Goal: Browse casually

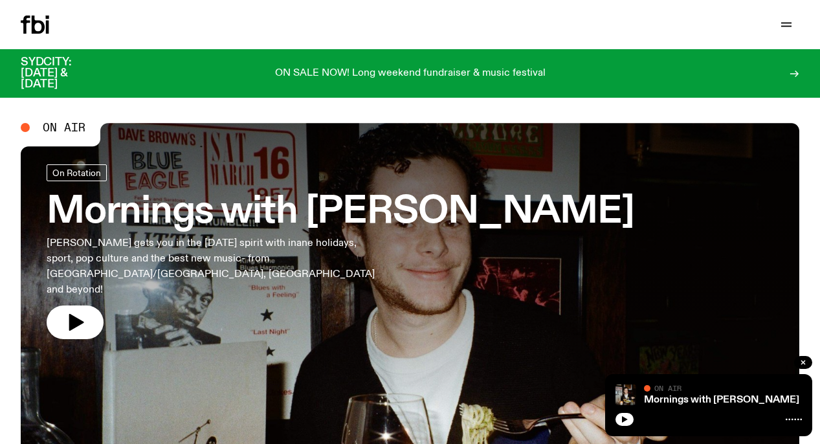
click at [624, 417] on icon "button" at bounding box center [625, 419] width 6 height 6
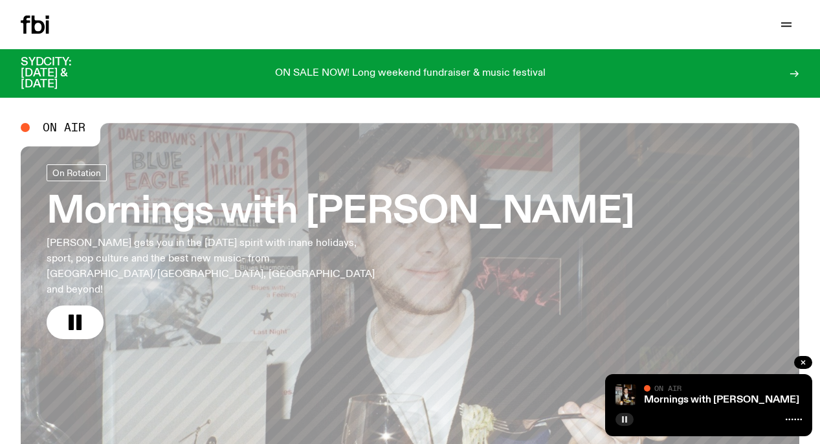
click at [625, 417] on icon "button" at bounding box center [625, 420] width 8 height 8
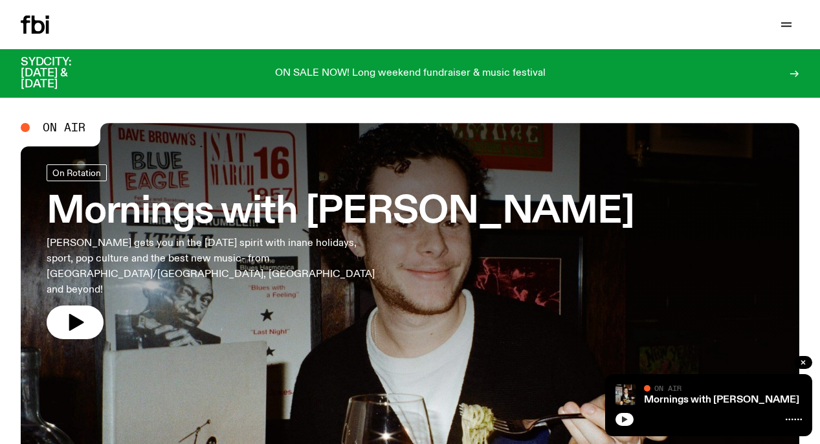
click at [625, 418] on icon "button" at bounding box center [625, 419] width 6 height 6
click at [625, 416] on icon "button" at bounding box center [625, 420] width 8 height 8
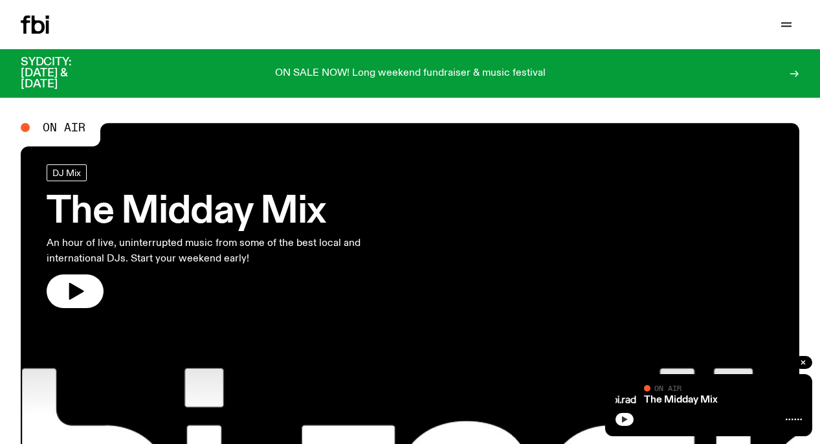
click at [625, 418] on icon "button" at bounding box center [625, 420] width 8 height 8
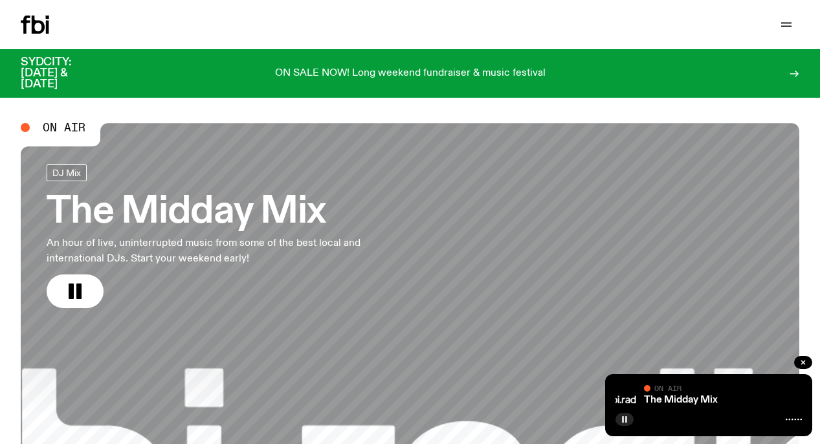
click at [624, 419] on rect "button" at bounding box center [623, 419] width 2 height 6
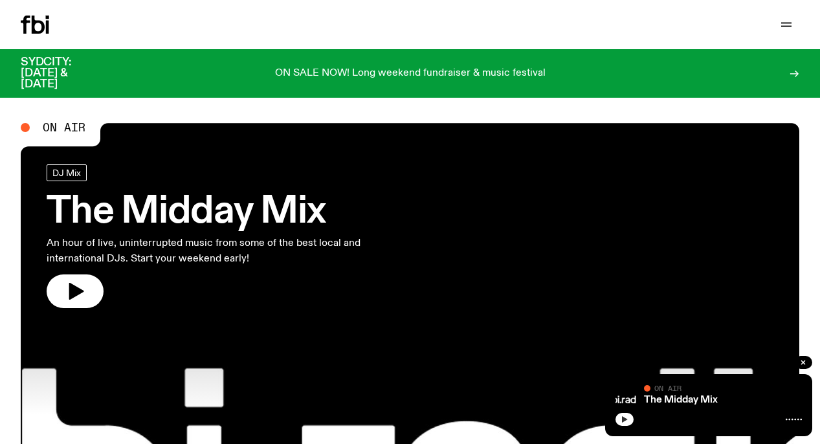
click at [624, 419] on icon "button" at bounding box center [625, 419] width 6 height 6
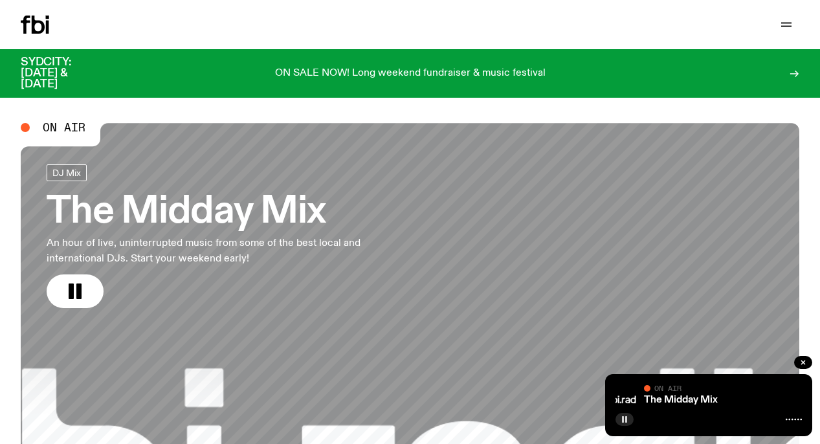
click at [624, 419] on rect "button" at bounding box center [623, 419] width 2 height 6
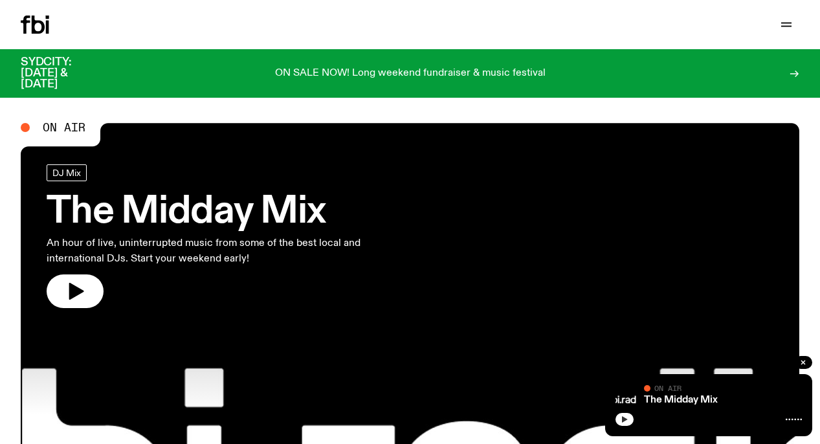
click at [624, 419] on icon "button" at bounding box center [625, 419] width 6 height 6
